Goal: Information Seeking & Learning: Learn about a topic

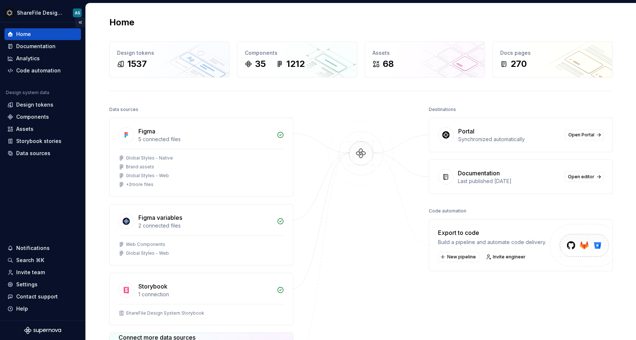
click at [79, 21] on button "Collapse sidebar" at bounding box center [80, 22] width 10 height 10
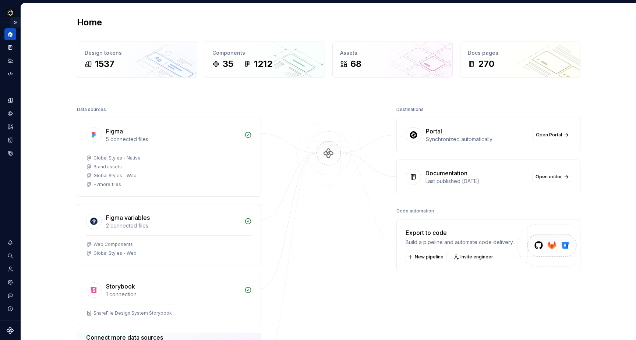
click at [15, 21] on button "Expand sidebar" at bounding box center [15, 22] width 10 height 10
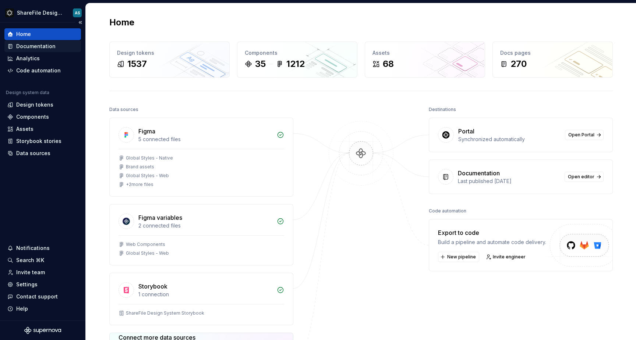
click at [44, 45] on div "Documentation" at bounding box center [35, 46] width 39 height 7
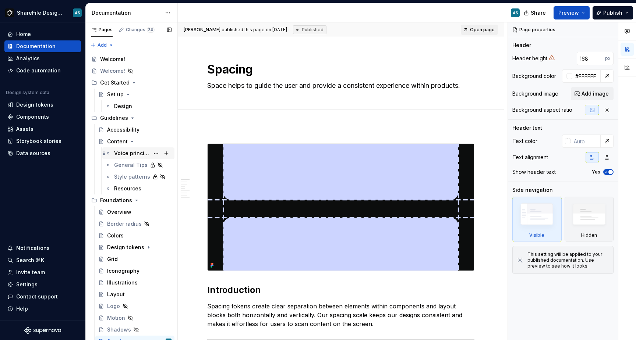
click at [127, 153] on div "Voice principles" at bounding box center [131, 153] width 35 height 7
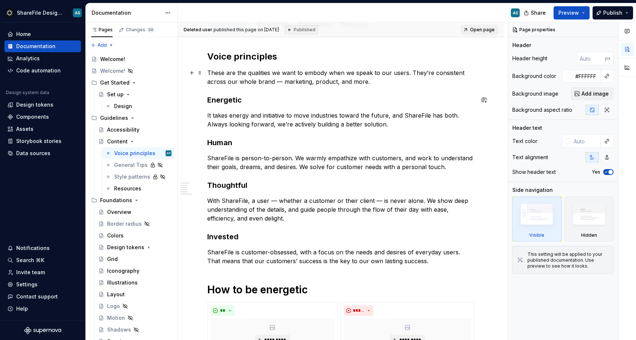
scroll to position [91, 0]
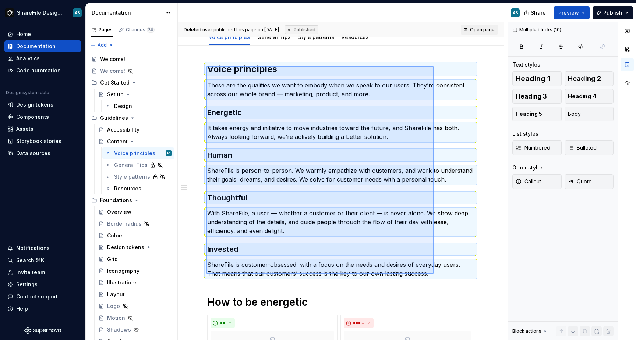
drag, startPoint x: 206, startPoint y: 66, endPoint x: 434, endPoint y: 274, distance: 307.9
click at [434, 274] on div "**********" at bounding box center [343, 181] width 330 height 318
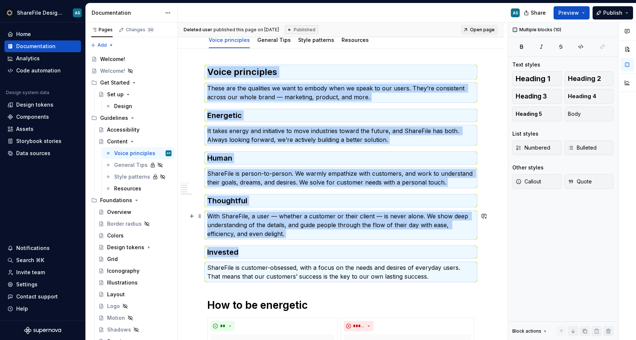
scroll to position [0, 0]
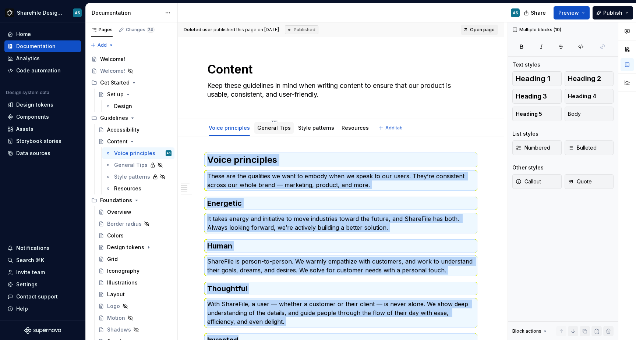
click at [274, 127] on link "General Tips" at bounding box center [273, 128] width 33 height 6
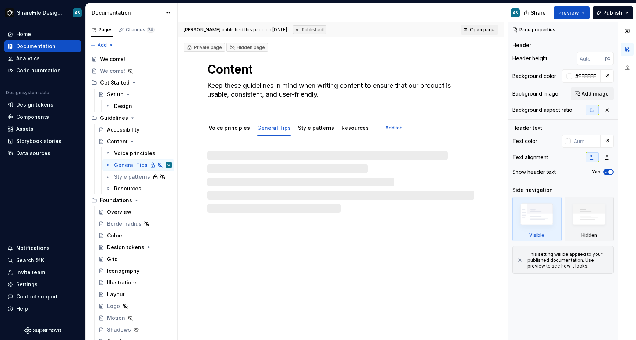
click at [279, 129] on link "General Tips" at bounding box center [273, 128] width 33 height 6
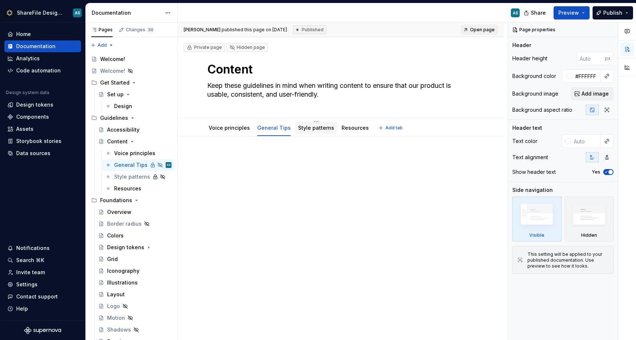
click at [306, 128] on link "Style patterns" at bounding box center [316, 128] width 36 height 6
click at [232, 131] on link "Voice principles" at bounding box center [229, 128] width 41 height 6
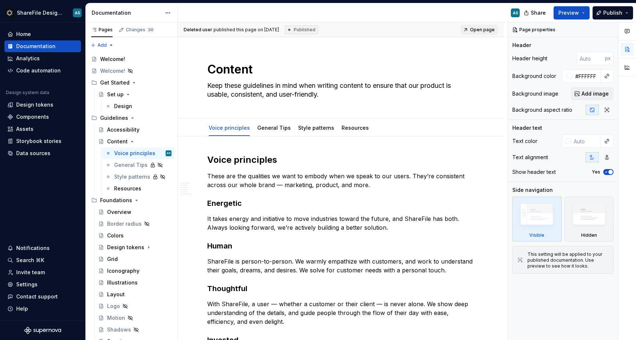
type textarea "*"
